Goal: Book appointment/travel/reservation

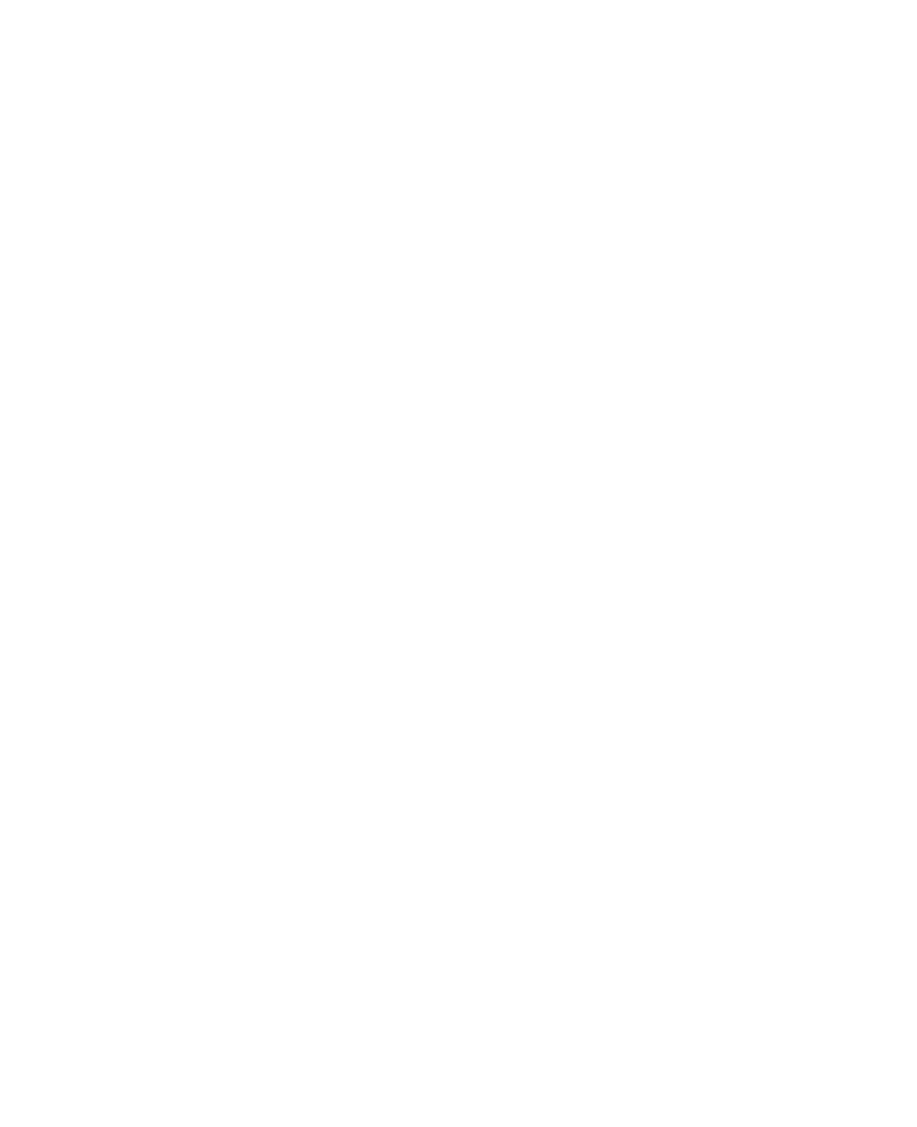
click at [93, 757] on span "Familienhotels" at bounding box center [136, 748] width 98 height 18
click at [376, 614] on div at bounding box center [243, 557] width 414 height 233
click at [768, 606] on li "Wählen Sie Ihre Lieblinsggerichte aus unserer à la carte Speisekarte oder NEU A…" at bounding box center [465, 619] width 832 height 40
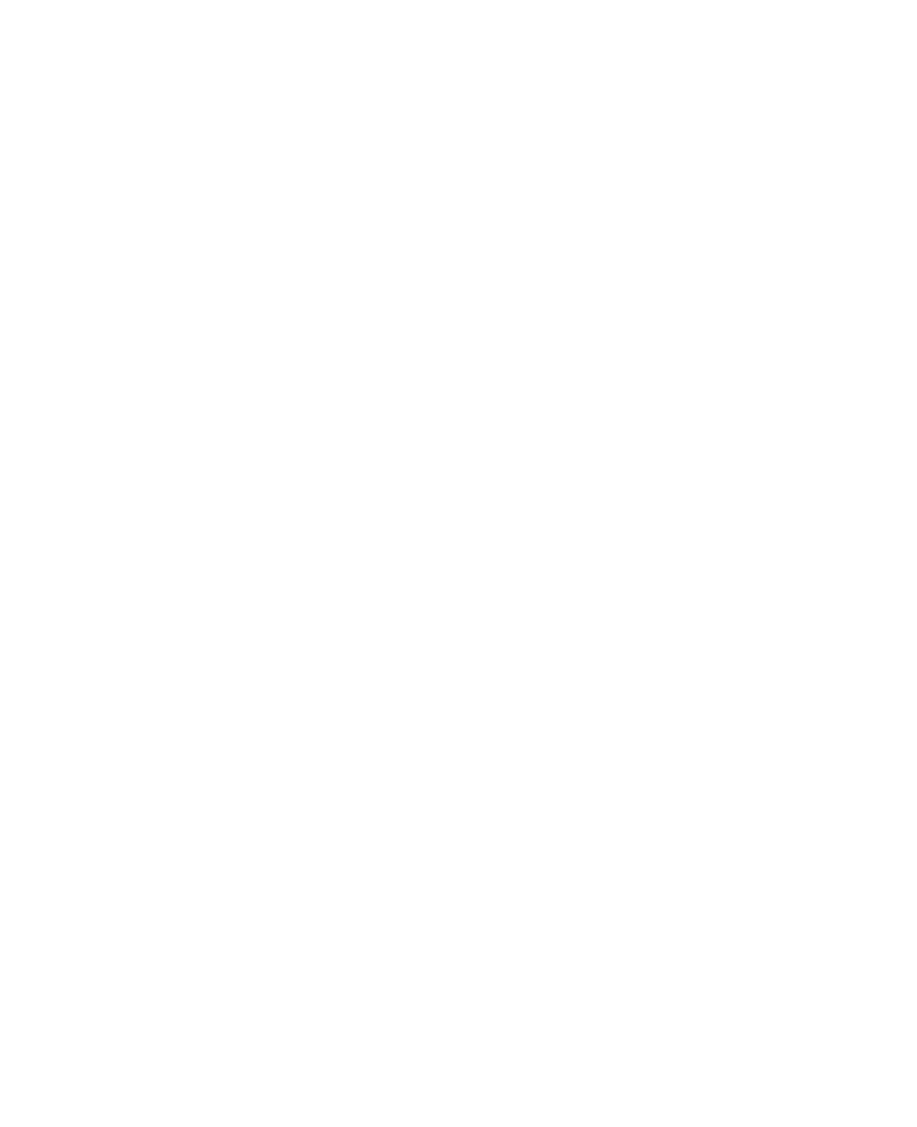
click at [886, 347] on icon at bounding box center [878, 367] width 49 height 40
click at [526, 344] on img at bounding box center [457, 367] width 269 height 201
click at [793, 379] on icon at bounding box center [801, 394] width 38 height 31
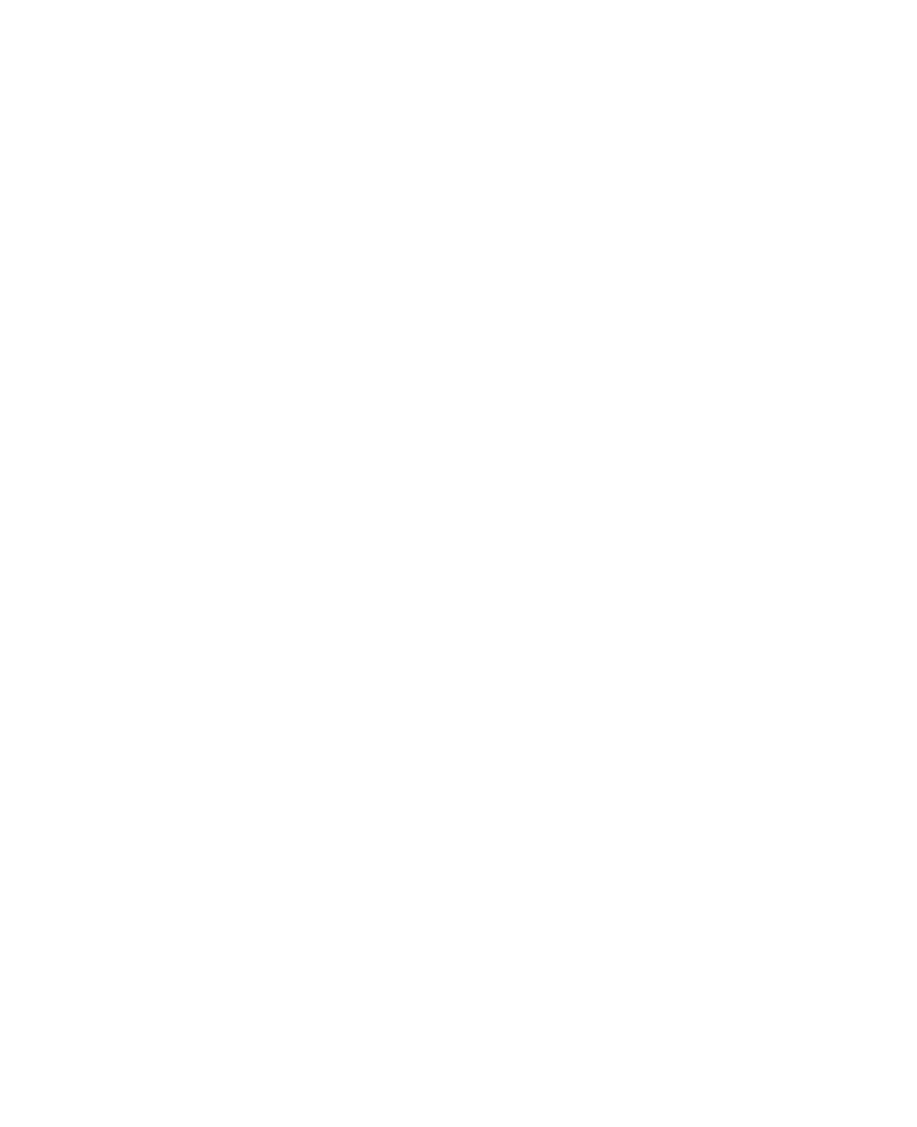
click at [813, 357] on img at bounding box center [745, 361] width 269 height 201
click at [583, 679] on link "mehr erfahren" at bounding box center [533, 685] width 104 height 13
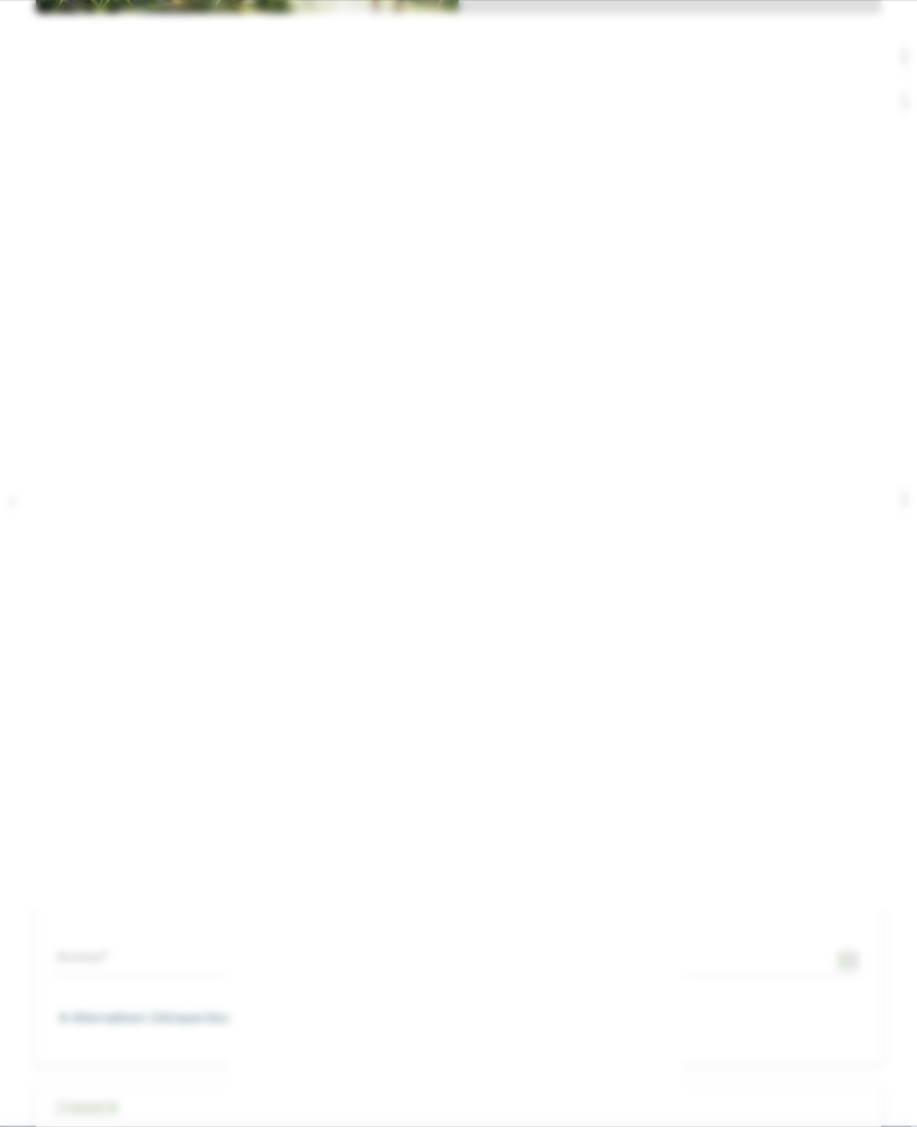
scroll to position [3498, 0]
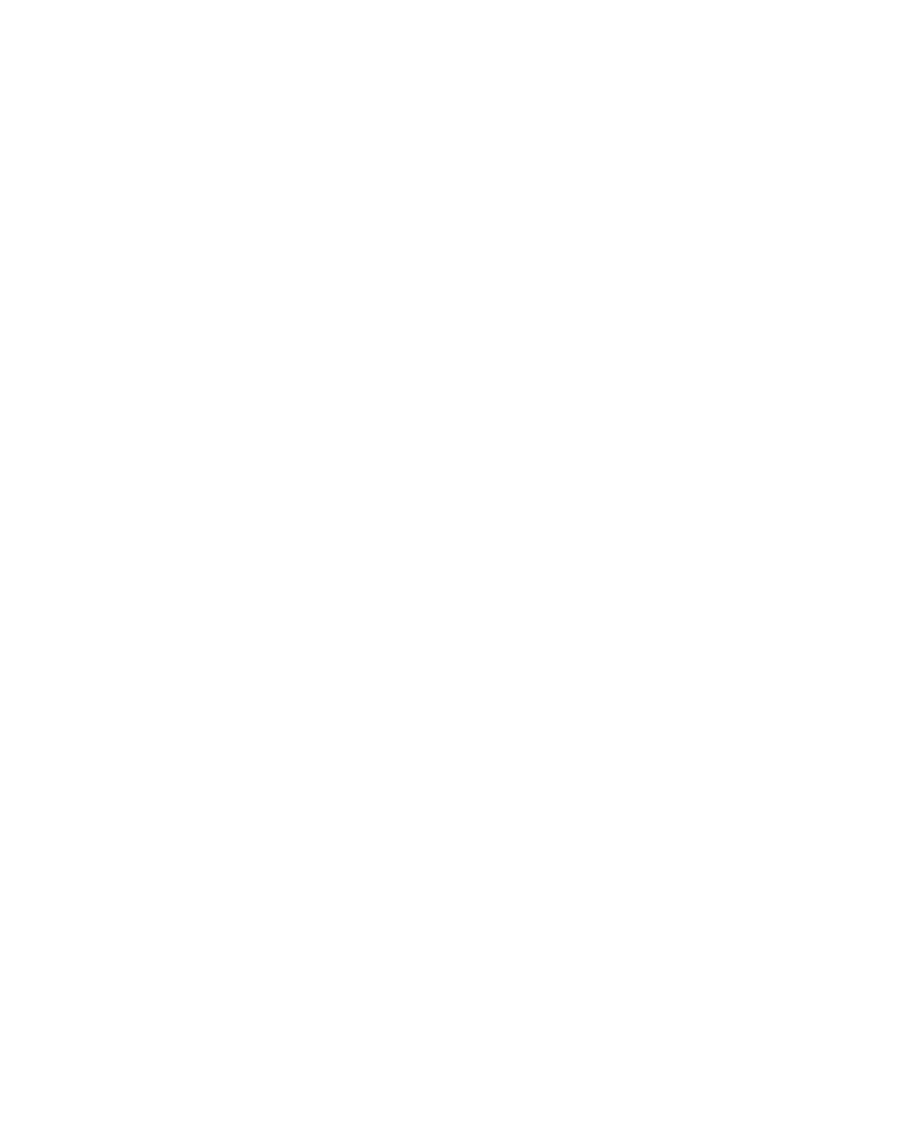
click at [875, 550] on div "[PERSON_NAME][GEOGRAPHIC_DATA]/[GEOGRAPHIC_DATA] - [GEOGRAPHIC_DATA] Baby- & Kl…" at bounding box center [458, 649] width 845 height 198
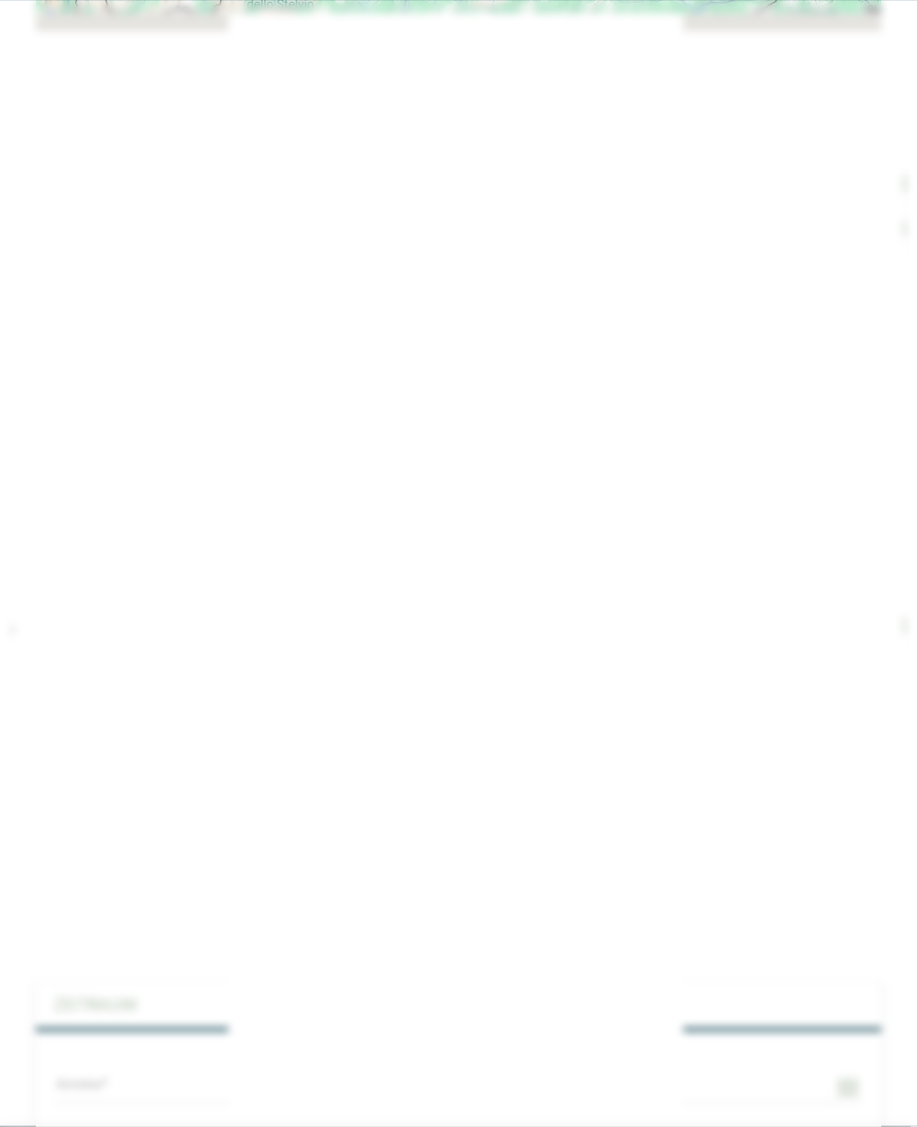
click at [878, 67] on icon at bounding box center [881, 66] width 38 height 31
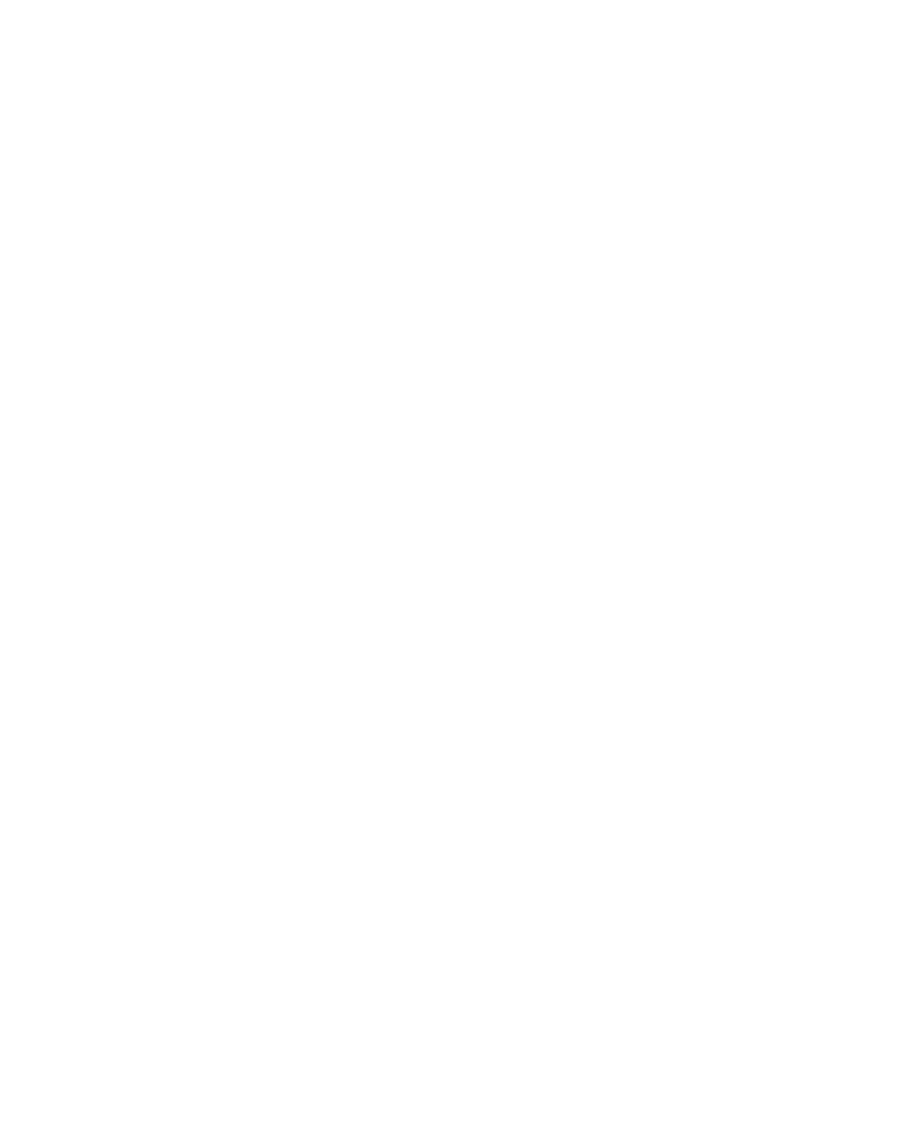
click at [895, 35] on span "Menü" at bounding box center [885, 40] width 29 height 15
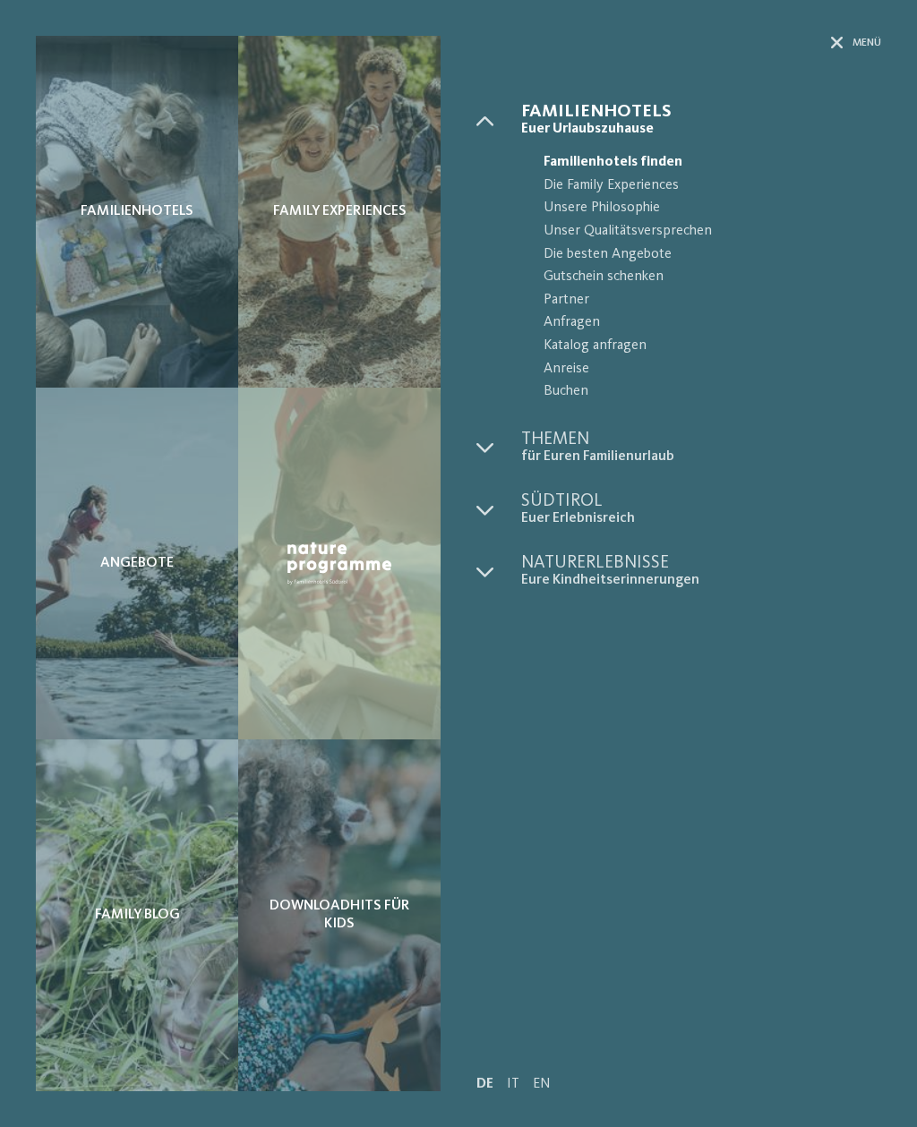
click at [855, 49] on span "Menü" at bounding box center [866, 43] width 29 height 15
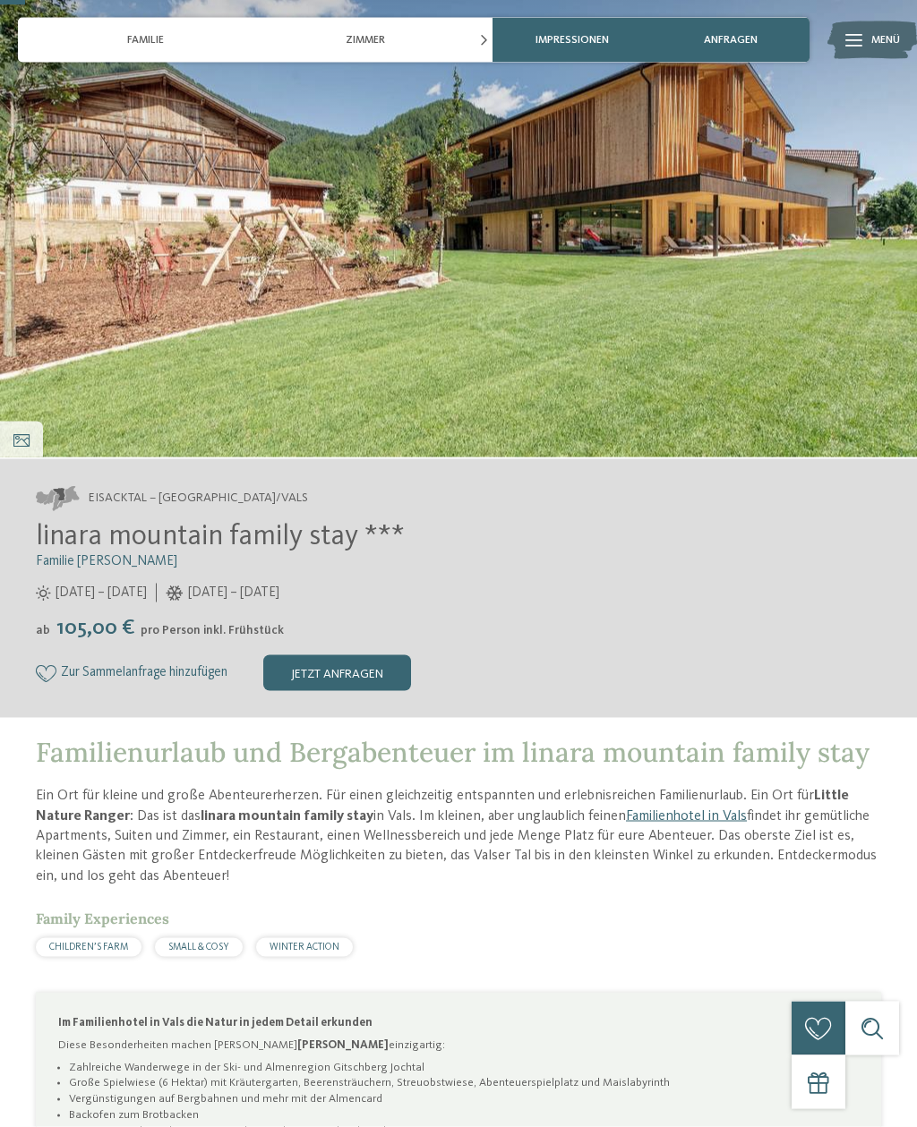
scroll to position [137, 0]
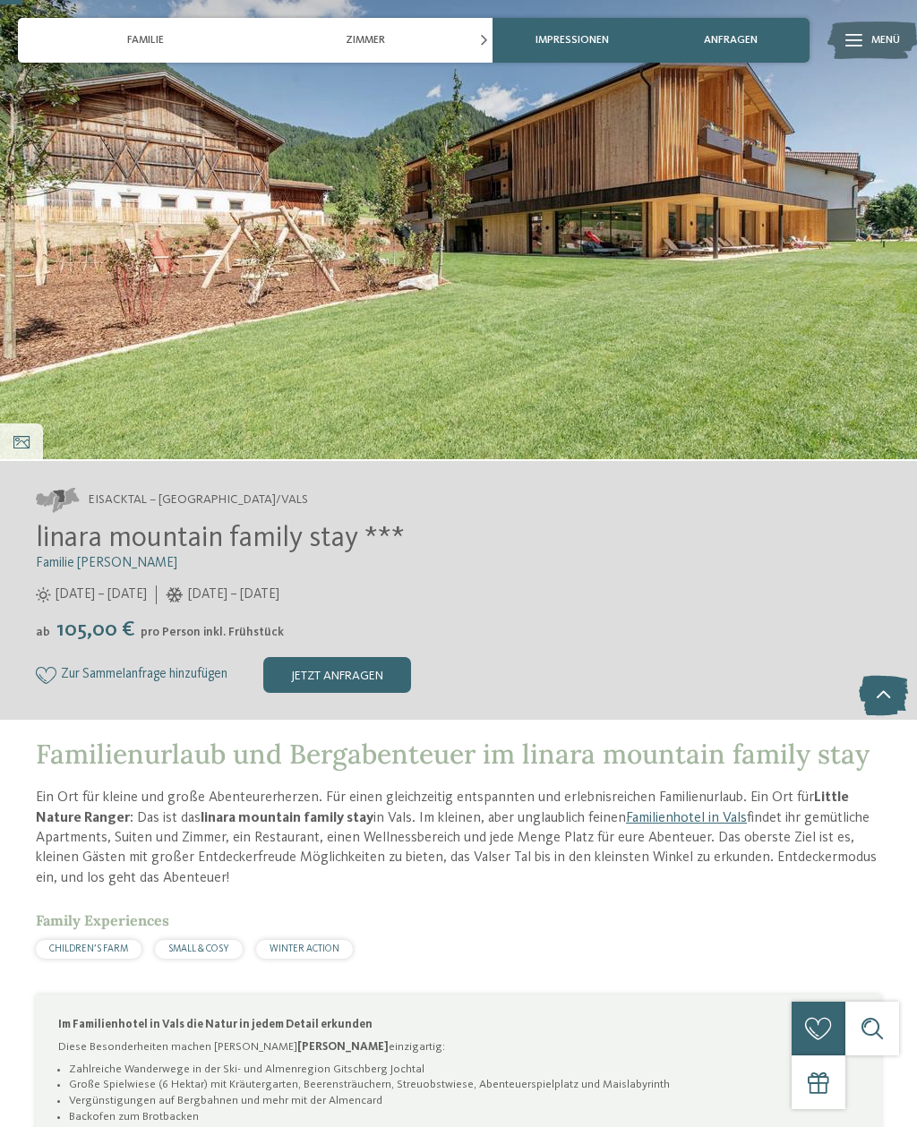
click at [21, 440] on icon at bounding box center [21, 442] width 16 height 13
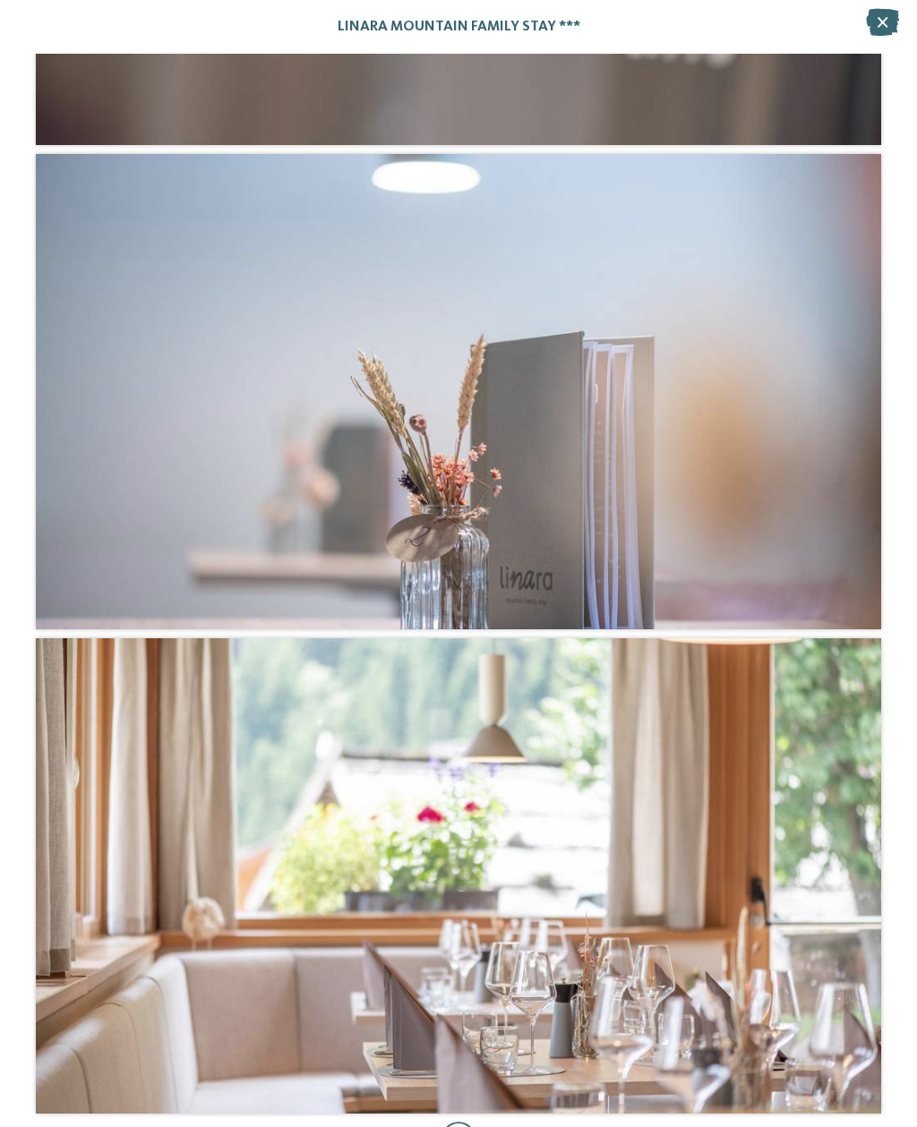
scroll to position [1198, 0]
click at [873, 17] on icon at bounding box center [882, 22] width 33 height 27
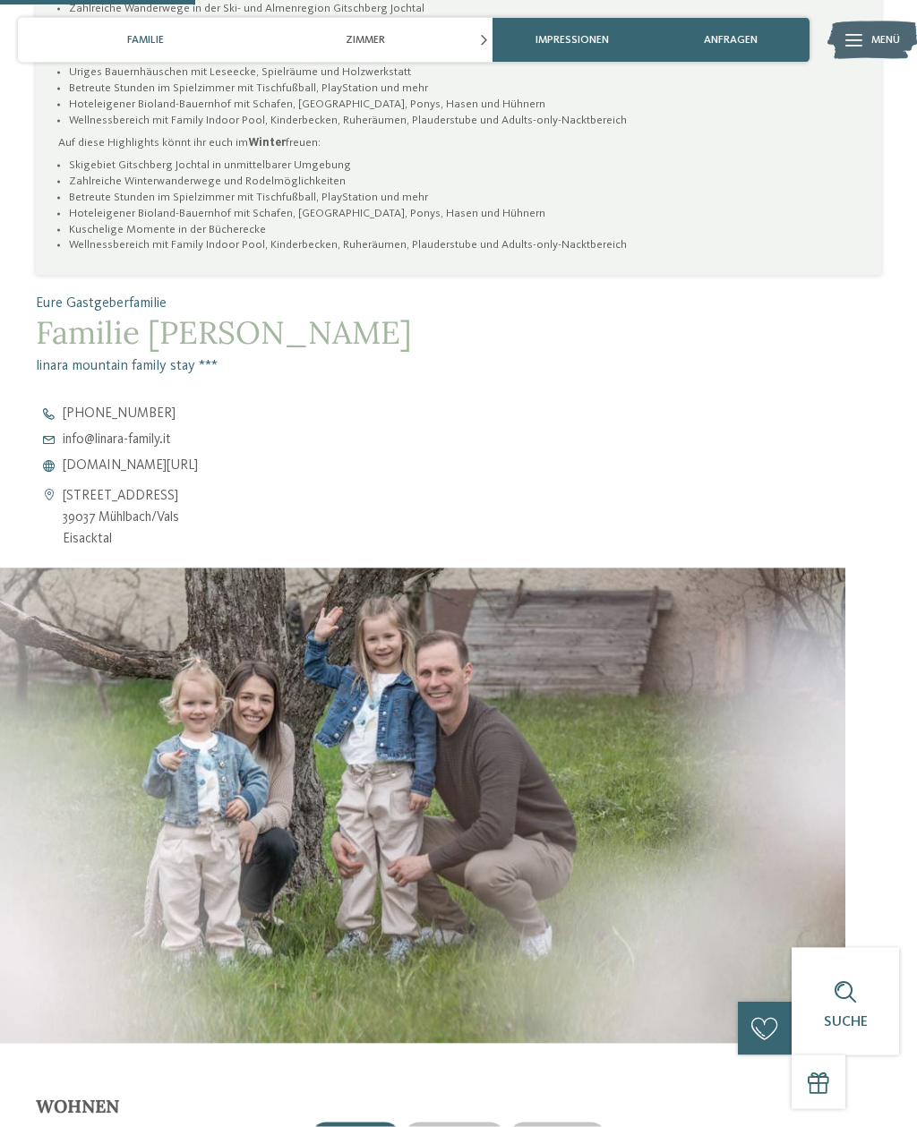
scroll to position [1199, 0]
